Goal: Communication & Community: Answer question/provide support

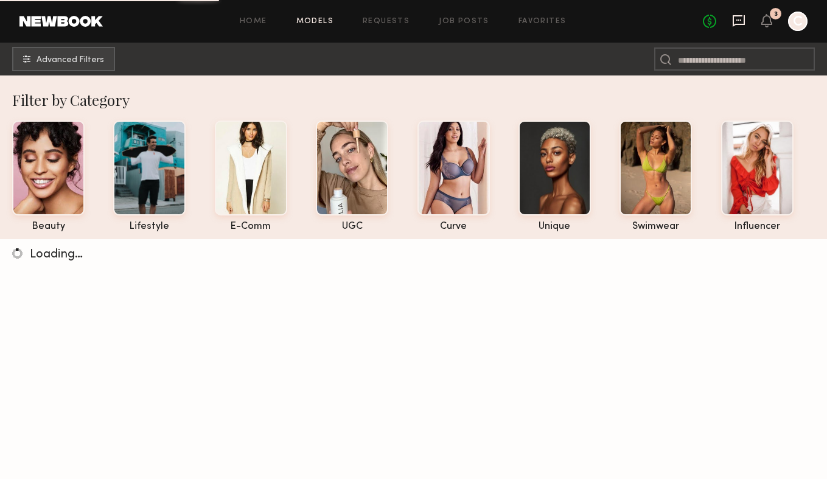
click at [739, 21] on icon at bounding box center [738, 20] width 13 height 13
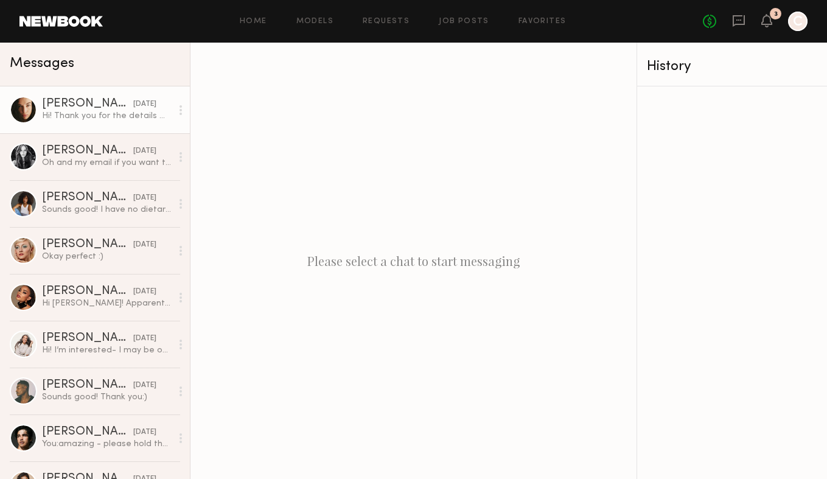
click at [96, 122] on link "[PERSON_NAME] [DATE] Hi! Thank you for the details ✨ Got it If there’s 2% lacto…" at bounding box center [95, 109] width 190 height 47
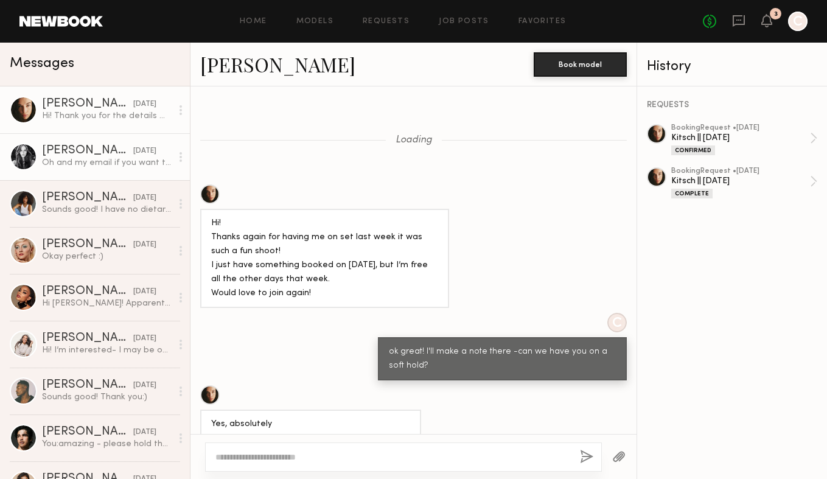
scroll to position [944, 0]
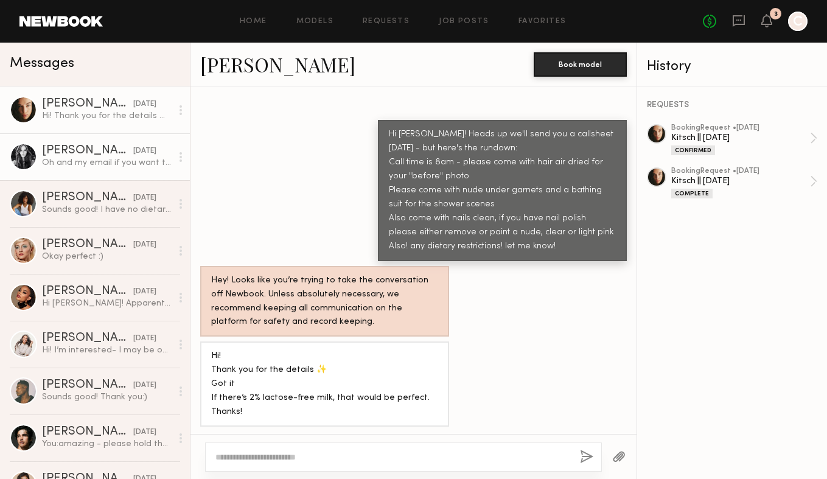
click at [107, 160] on div "Oh and my email if you want to send the call sheet is [PERSON_NAME][EMAIL_ADDRE…" at bounding box center [107, 163] width 130 height 12
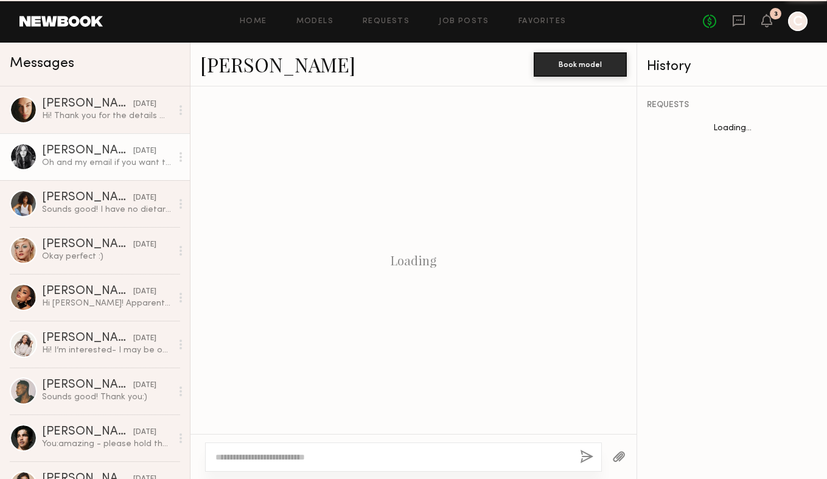
scroll to position [1154, 0]
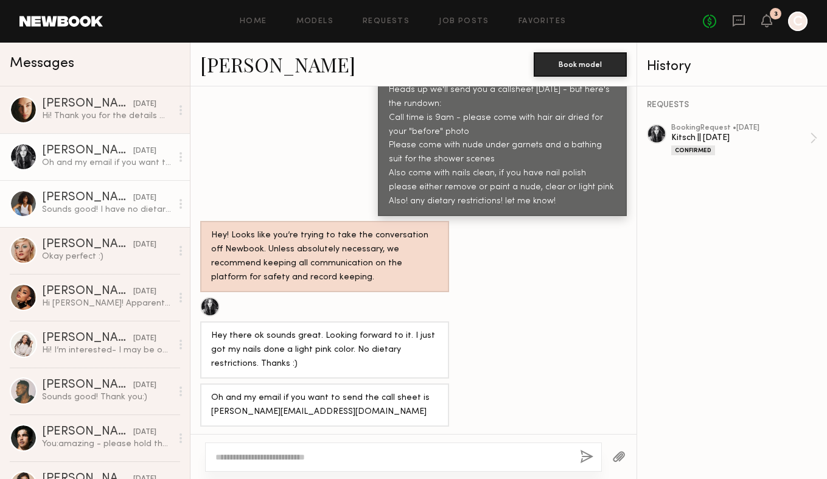
click at [108, 211] on div "Sounds good! I have no dietary restrictions. Can’t wait :)" at bounding box center [107, 210] width 130 height 12
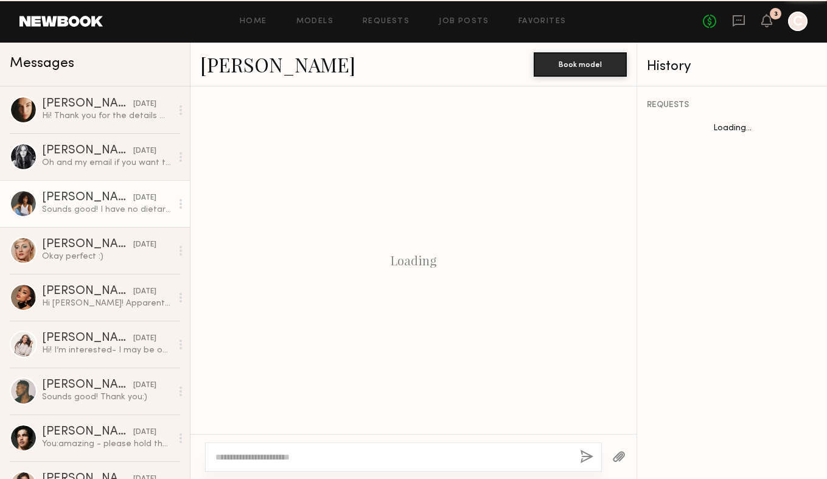
scroll to position [1150, 0]
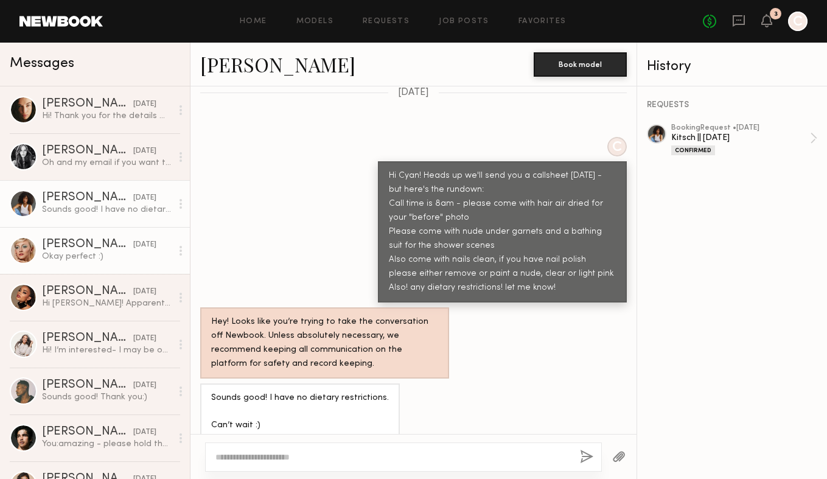
click at [107, 242] on div "[PERSON_NAME]" at bounding box center [87, 245] width 91 height 12
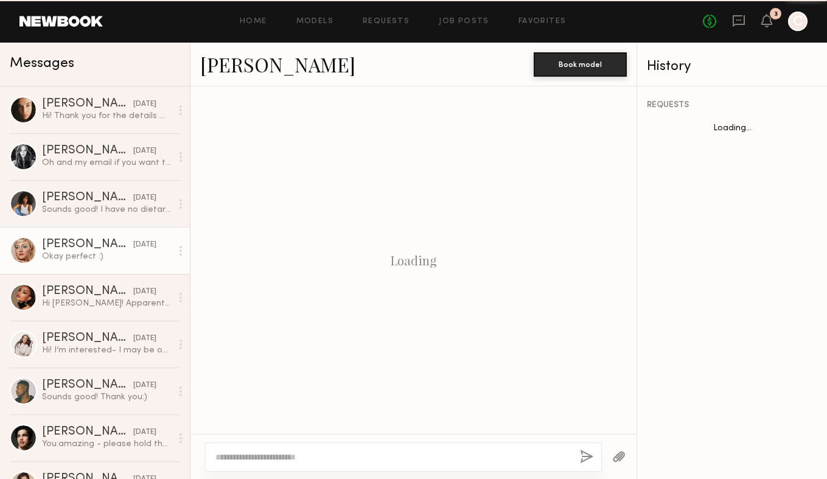
scroll to position [1075, 0]
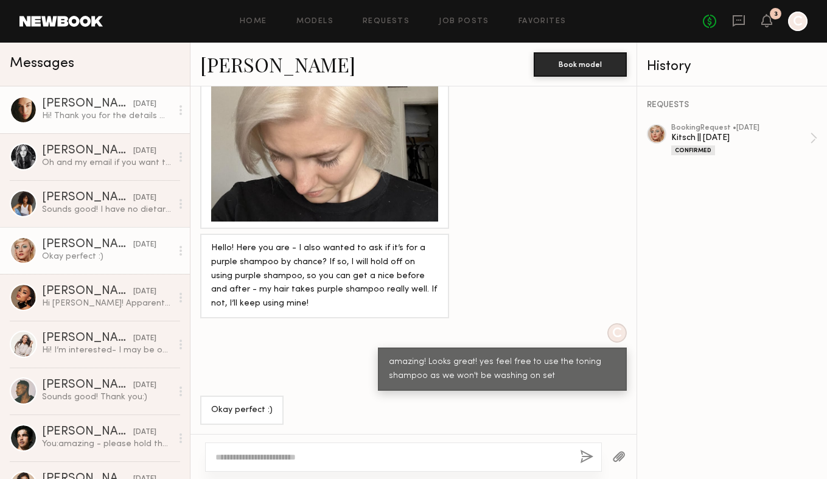
click at [126, 115] on div "Hi! Thank you for the details ✨ Got it If there’s 2% lactose-free milk, that wo…" at bounding box center [107, 116] width 130 height 12
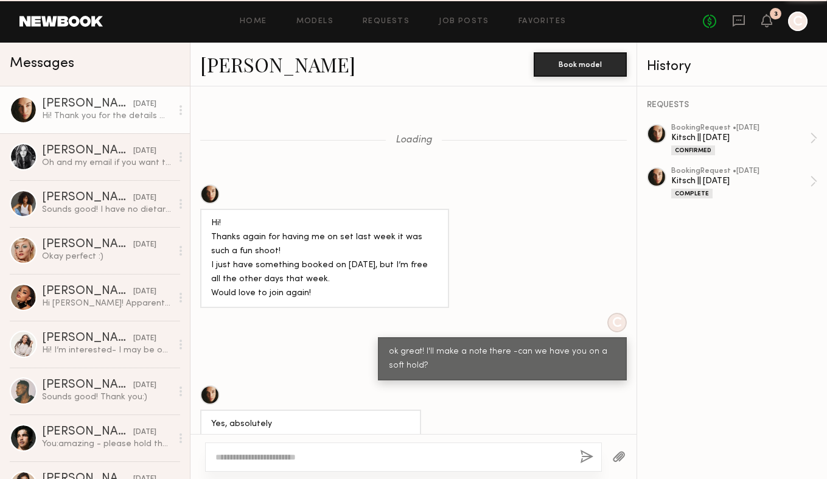
scroll to position [944, 0]
